Goal: Information Seeking & Learning: Learn about a topic

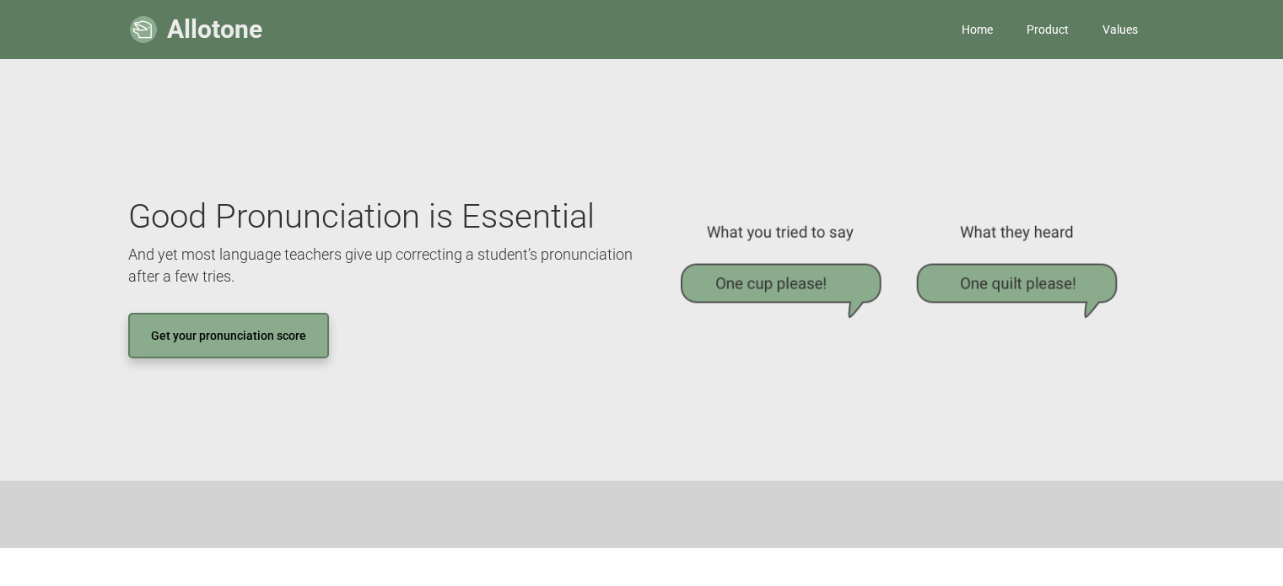
click at [293, 344] on link "Get your pronunciation score" at bounding box center [228, 336] width 201 height 46
